Goal: Task Accomplishment & Management: Manage account settings

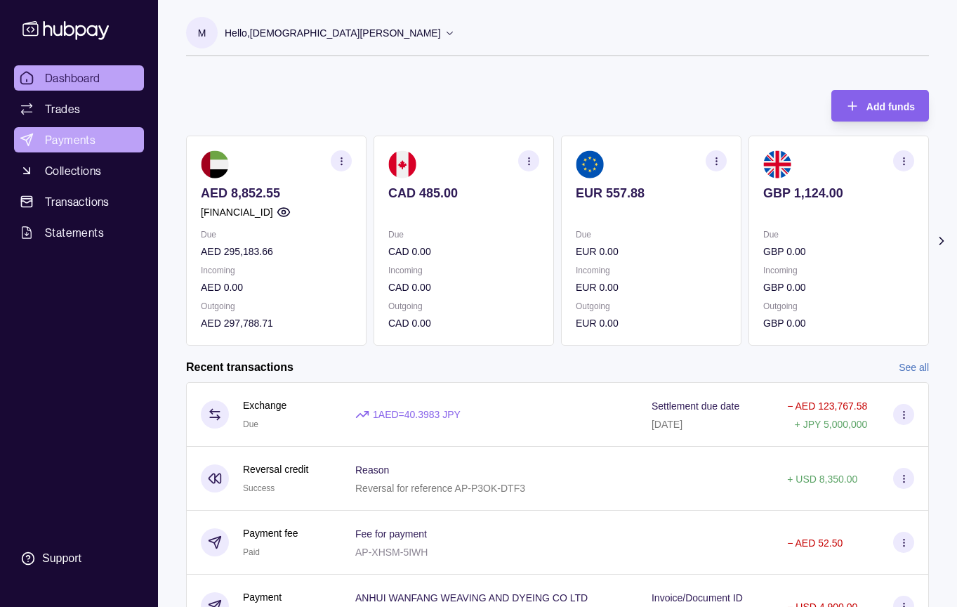
click at [84, 136] on span "Payments" at bounding box center [70, 139] width 51 height 17
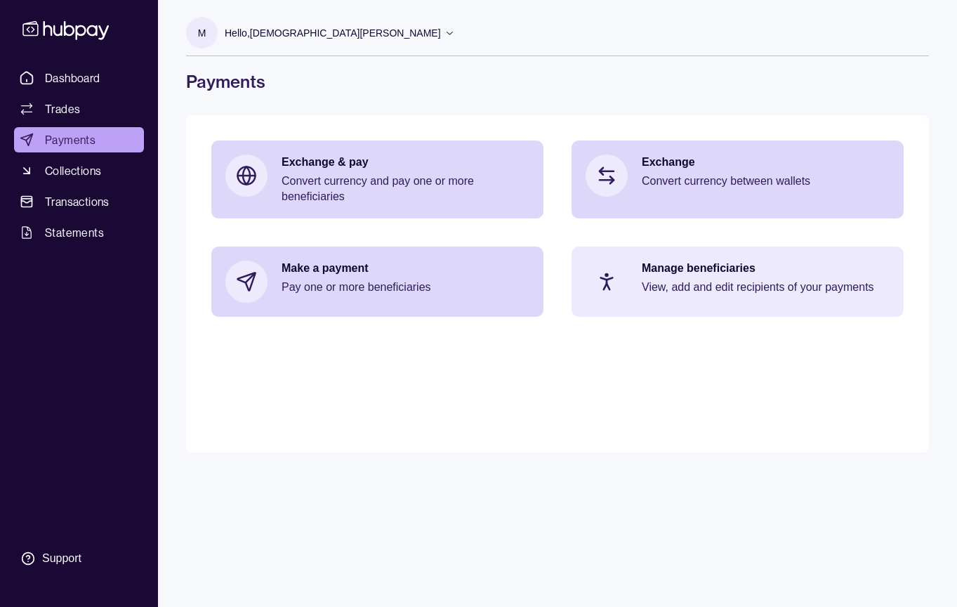
click at [629, 291] on div "Manage beneficiaries View, add and edit recipients of your payments" at bounding box center [738, 282] width 332 height 70
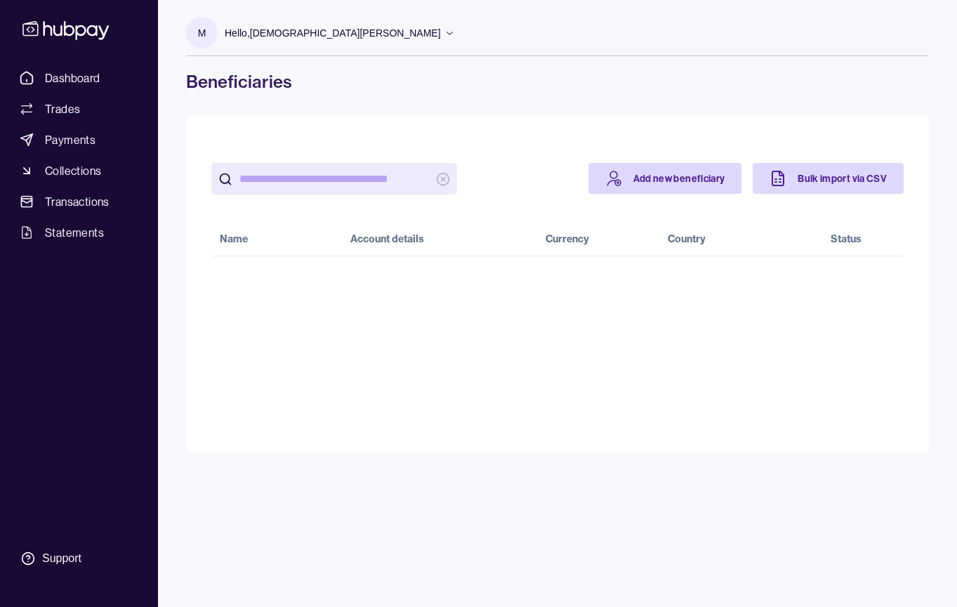
click at [346, 181] on input "search" at bounding box center [335, 179] width 190 height 32
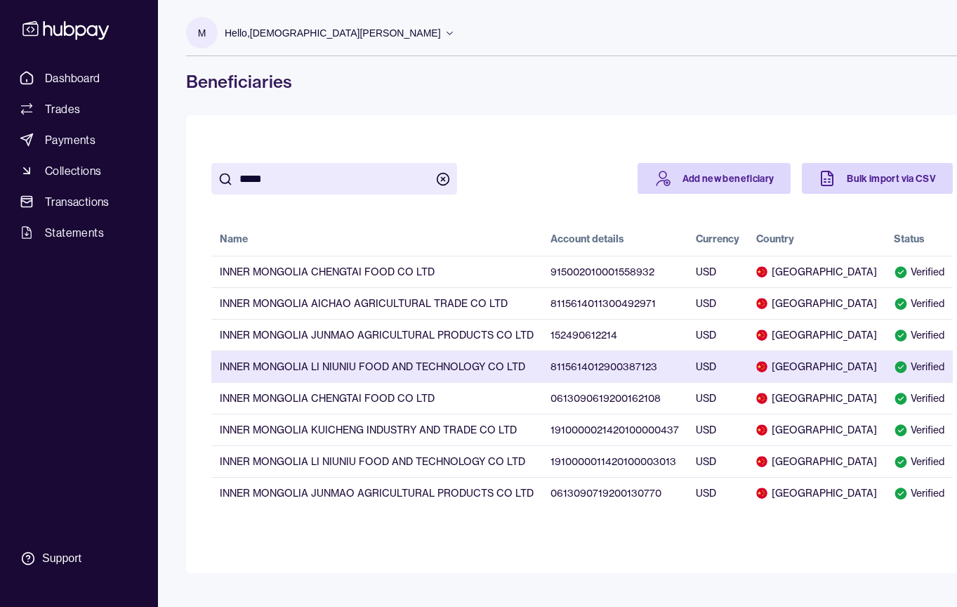
type input "*****"
click at [461, 367] on td "INNER MONGOLIA LI NIUNIU FOOD AND TECHNOLOGY CO LTD" at bounding box center [376, 366] width 331 height 32
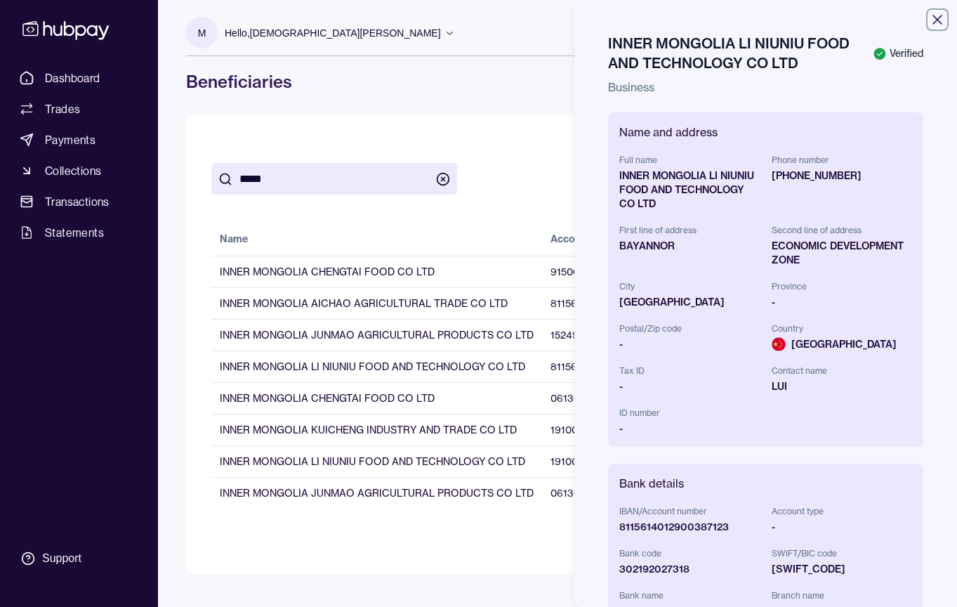
click at [943, 23] on icon "button" at bounding box center [937, 19] width 17 height 17
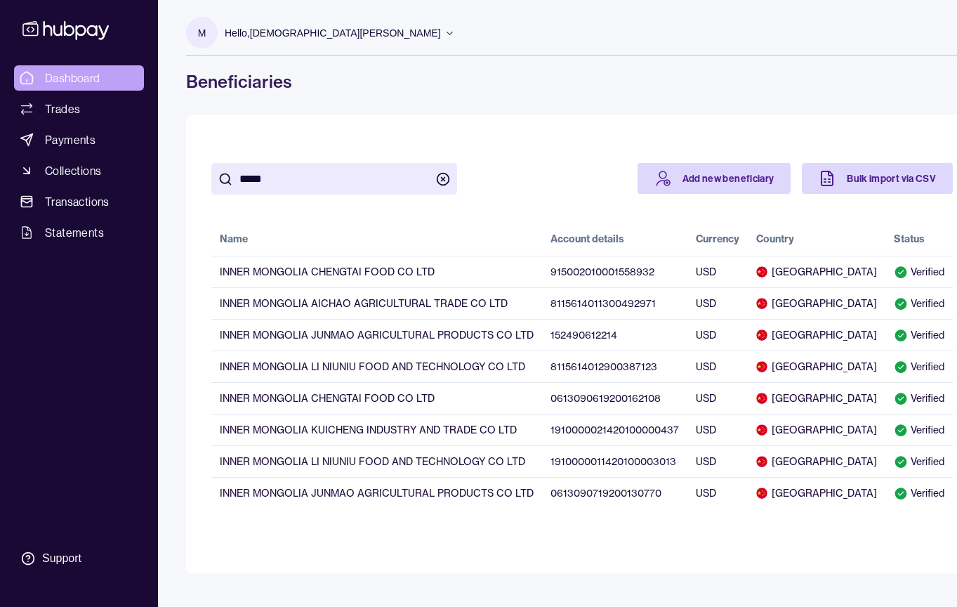
click at [81, 79] on span "Dashboard" at bounding box center [72, 78] width 55 height 17
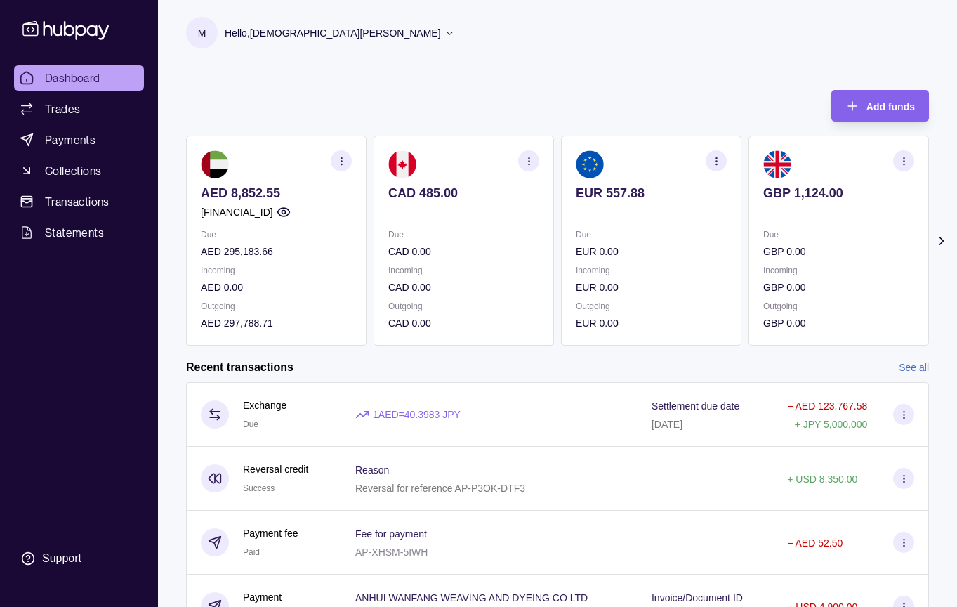
click at [912, 366] on link "See all" at bounding box center [914, 367] width 30 height 15
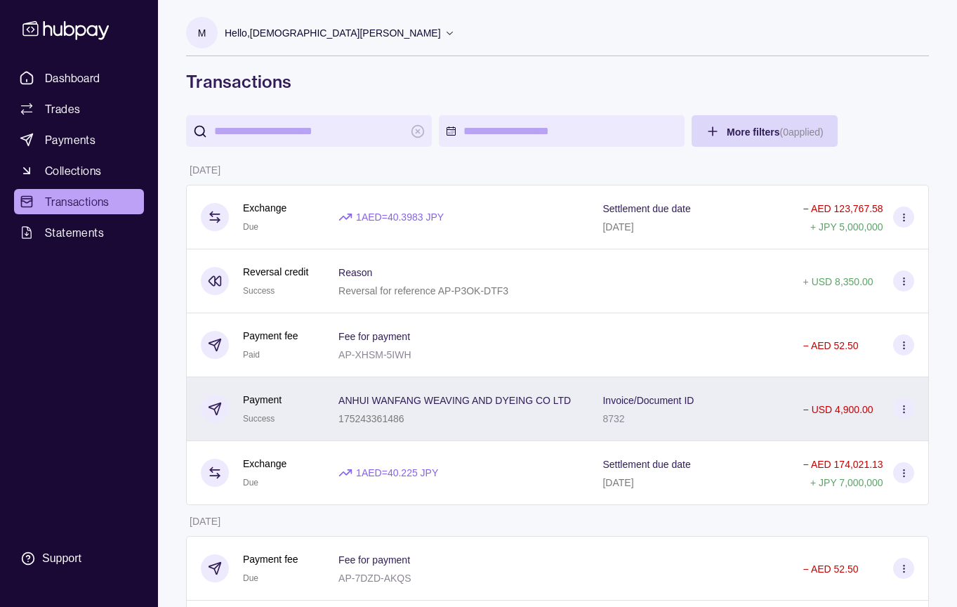
click at [517, 406] on p "ANHUI WANFANG WEAVING AND DYEING CO LTD" at bounding box center [455, 400] width 232 height 11
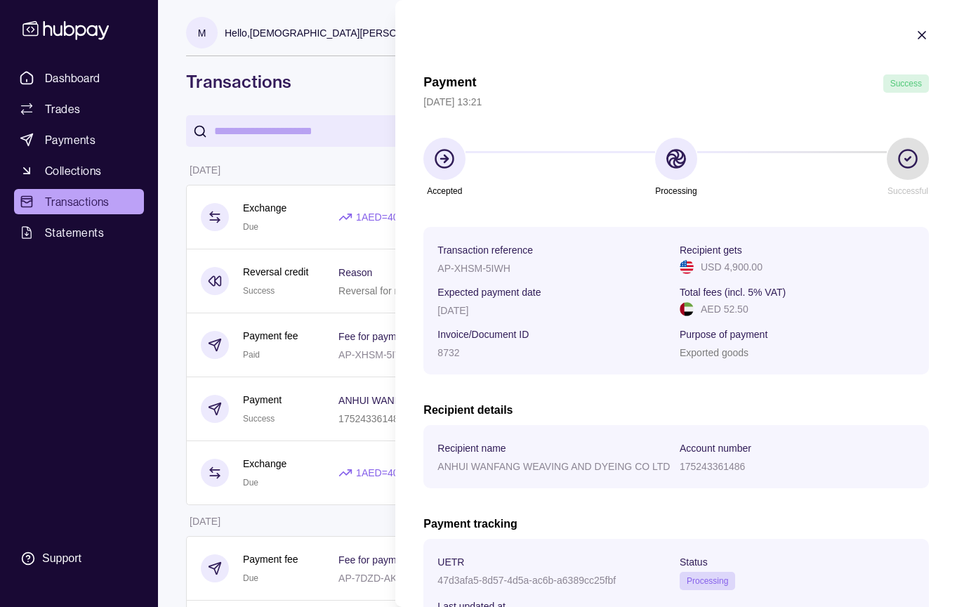
click at [918, 34] on icon "button" at bounding box center [922, 35] width 14 height 14
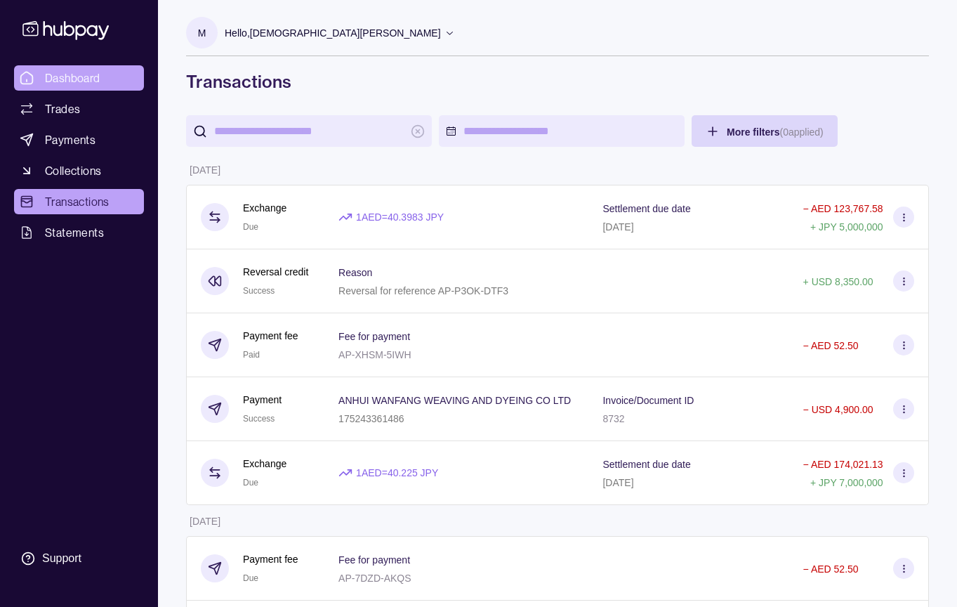
click at [96, 71] on span "Dashboard" at bounding box center [72, 78] width 55 height 17
